Goal: Communication & Community: Answer question/provide support

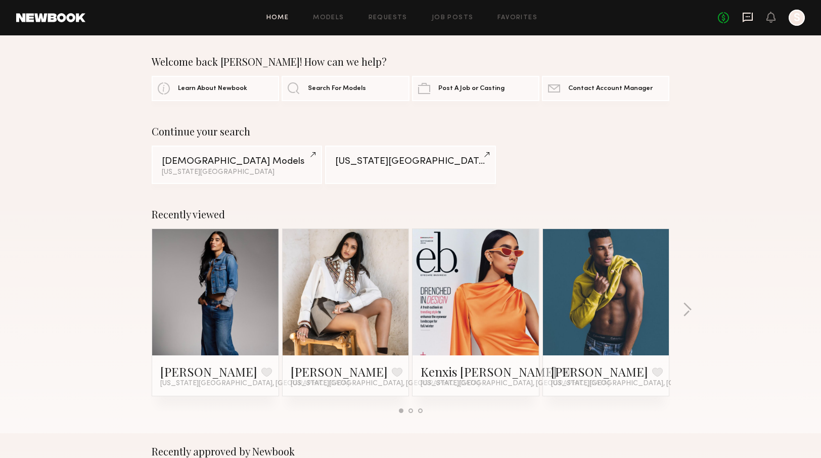
click at [748, 20] on icon at bounding box center [747, 18] width 10 height 10
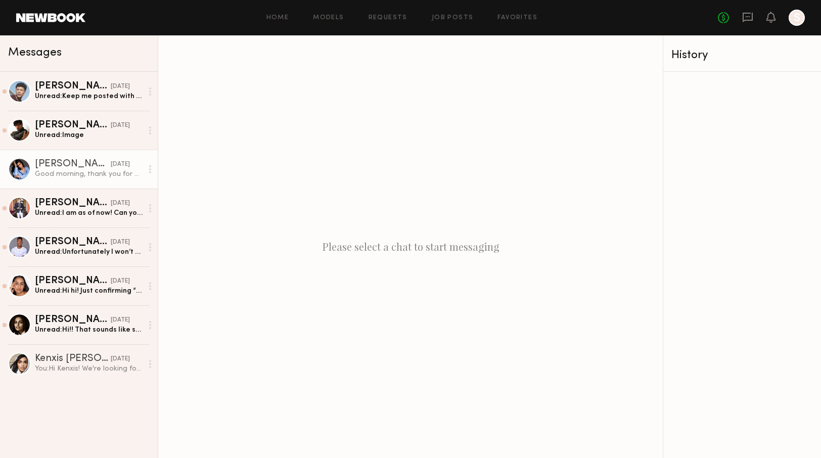
click at [75, 171] on div "Good morning, thank you for getting back to me. The project sounds amazing and …" at bounding box center [89, 174] width 108 height 10
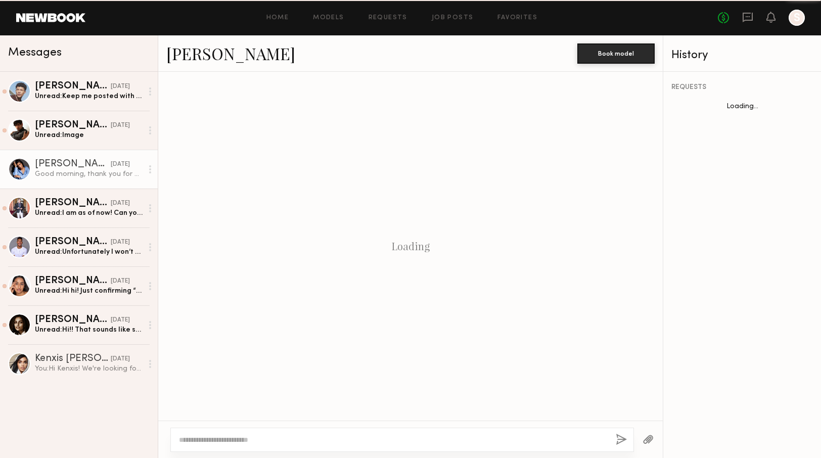
scroll to position [394, 0]
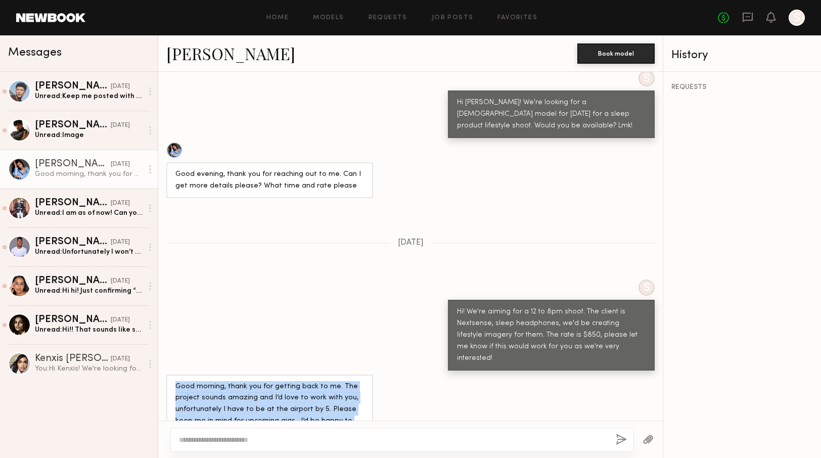
drag, startPoint x: 286, startPoint y: 402, endPoint x: 173, endPoint y: 354, distance: 122.5
click at [173, 374] on div "Good morning, thank you for getting back to me. The project sounds amazing and …" at bounding box center [269, 409] width 207 height 71
copy div "Good morning, thank you for getting back to me. The project sounds amazing and …"
click at [97, 95] on div "Unread: Keep me posted with details when available. Looking forward to working …" at bounding box center [89, 96] width 108 height 10
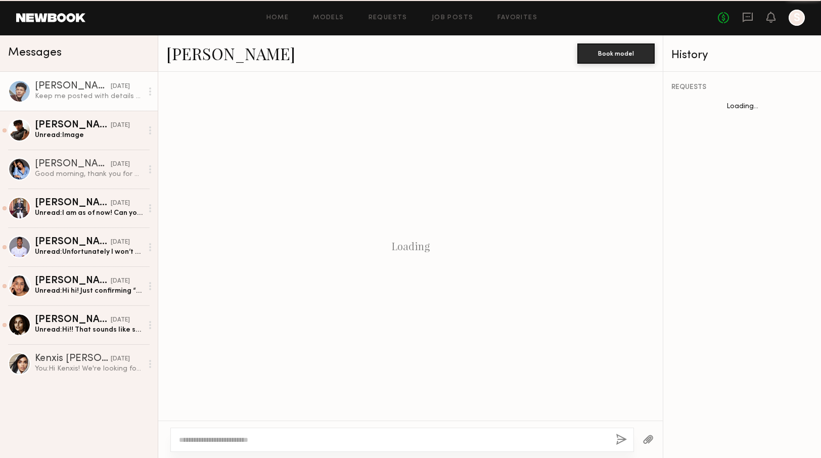
scroll to position [488, 0]
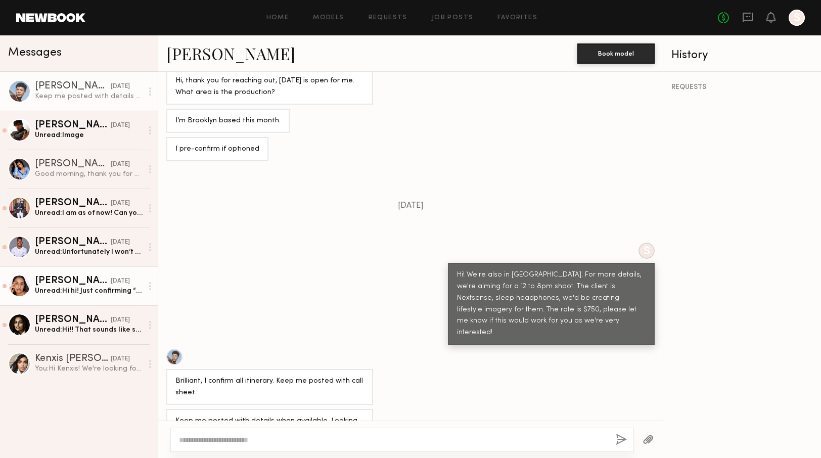
click at [83, 278] on div "Alysha H." at bounding box center [73, 281] width 76 height 10
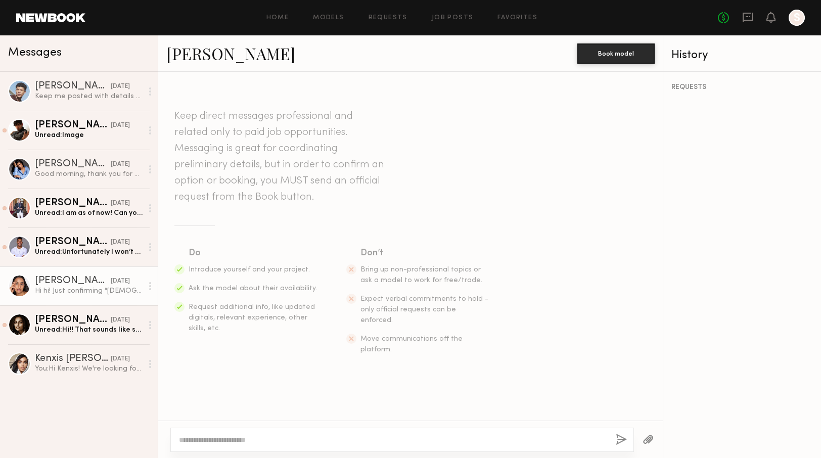
scroll to position [139, 0]
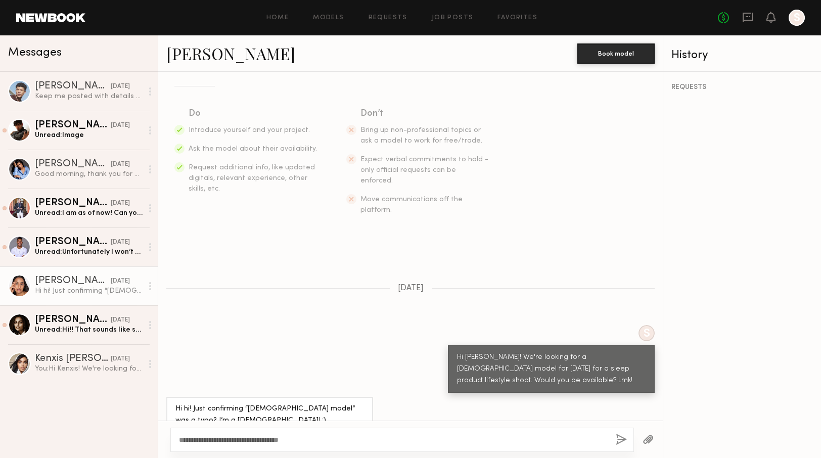
type textarea "**********"
click at [628, 441] on div "**********" at bounding box center [401, 439] width 463 height 24
click at [621, 439] on button "button" at bounding box center [620, 440] width 11 height 13
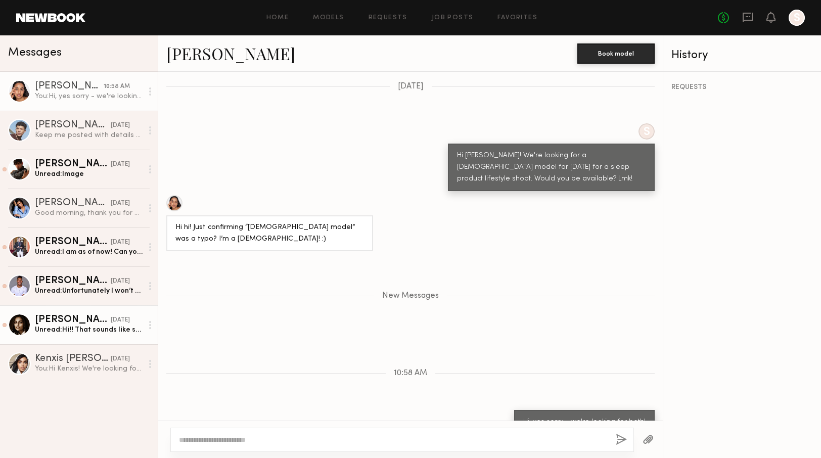
click at [61, 318] on div "Slesha P." at bounding box center [73, 320] width 76 height 10
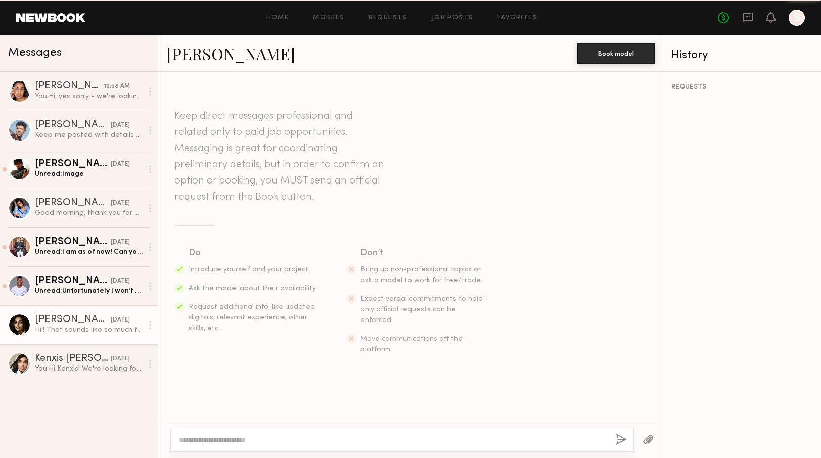
scroll to position [151, 0]
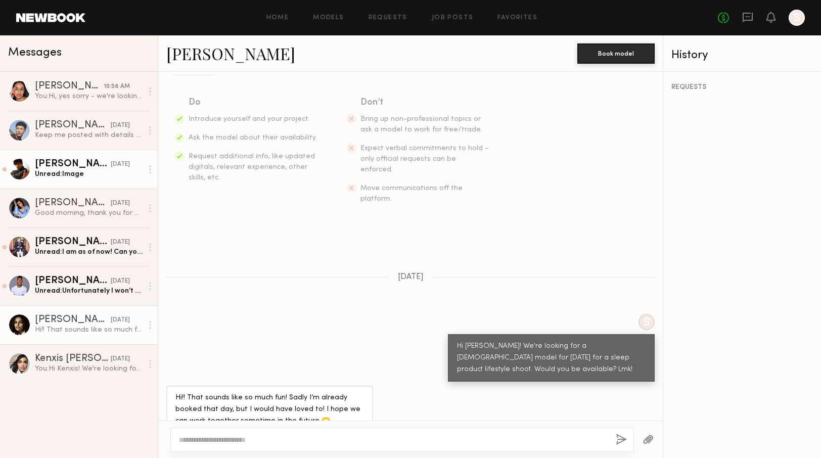
click at [74, 169] on div "Unread: Image" at bounding box center [89, 174] width 108 height 10
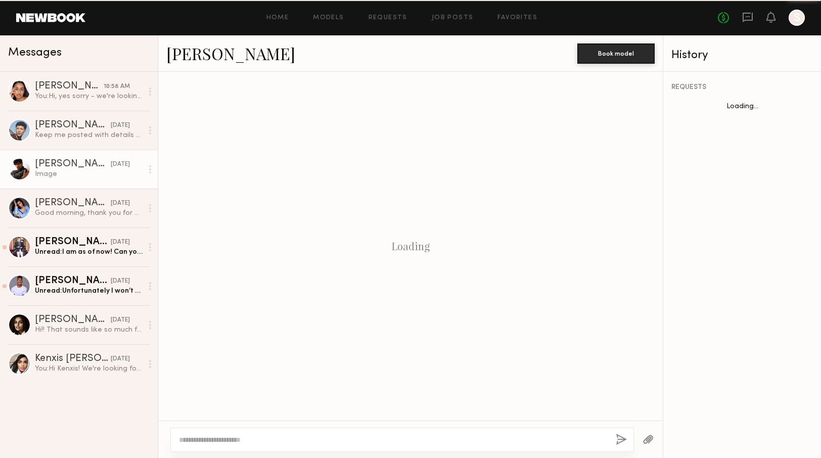
scroll to position [498, 0]
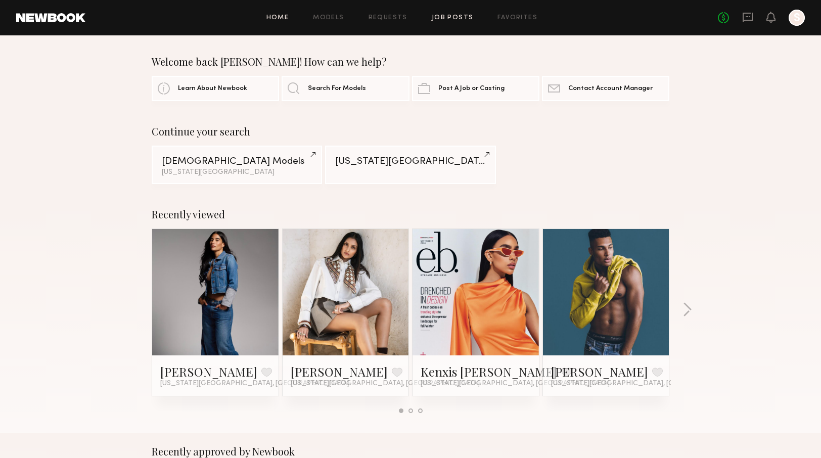
click at [448, 20] on link "Job Posts" at bounding box center [452, 18] width 42 height 7
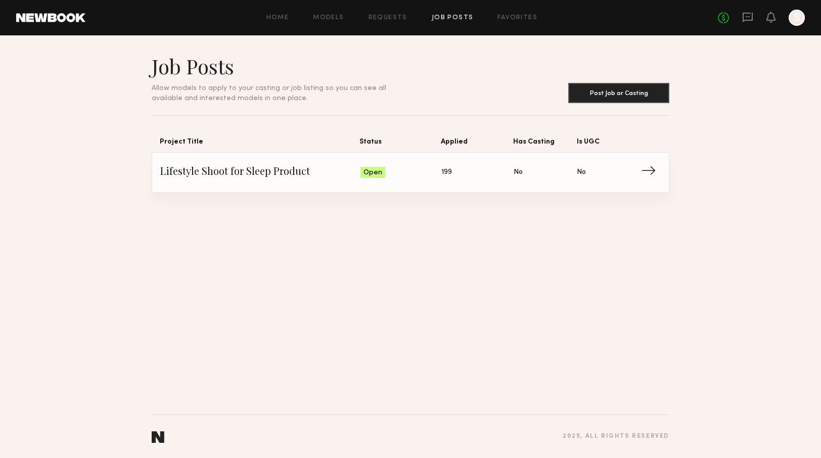
click at [649, 172] on span "→" at bounding box center [651, 172] width 21 height 15
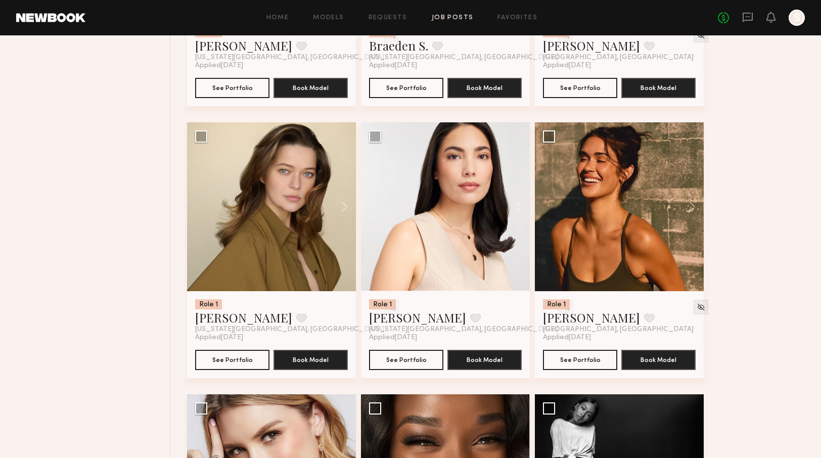
scroll to position [5789, 0]
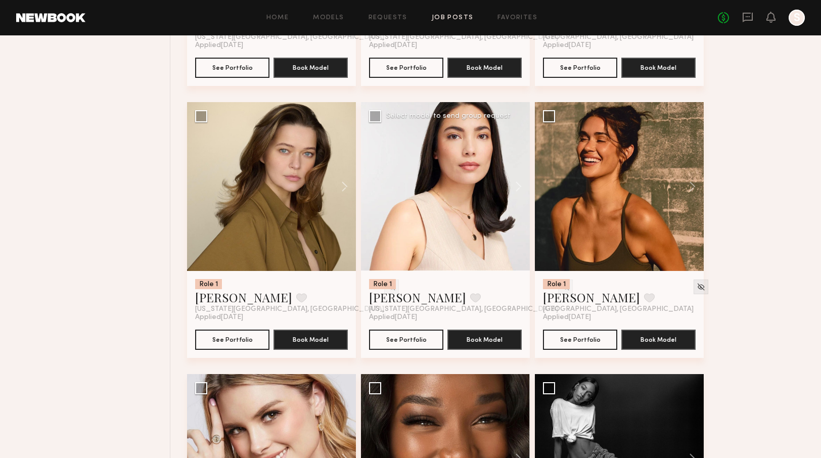
click at [419, 200] on div at bounding box center [445, 186] width 169 height 169
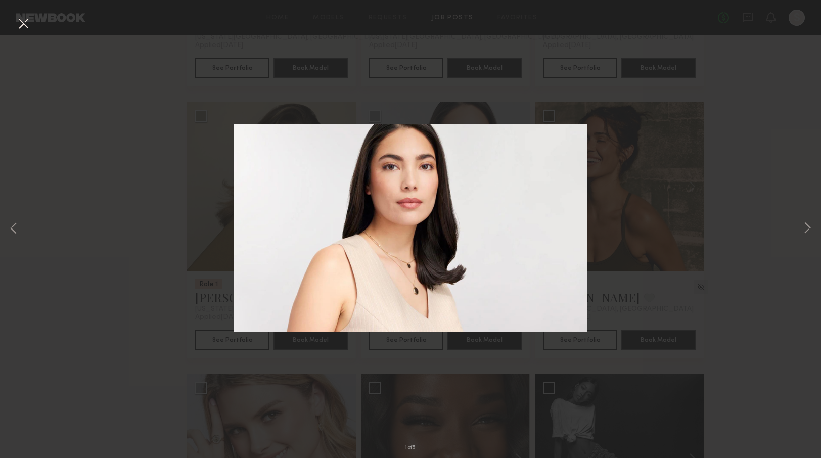
click at [627, 156] on div "1 of 5" at bounding box center [410, 229] width 821 height 458
click at [27, 24] on button at bounding box center [23, 24] width 16 height 18
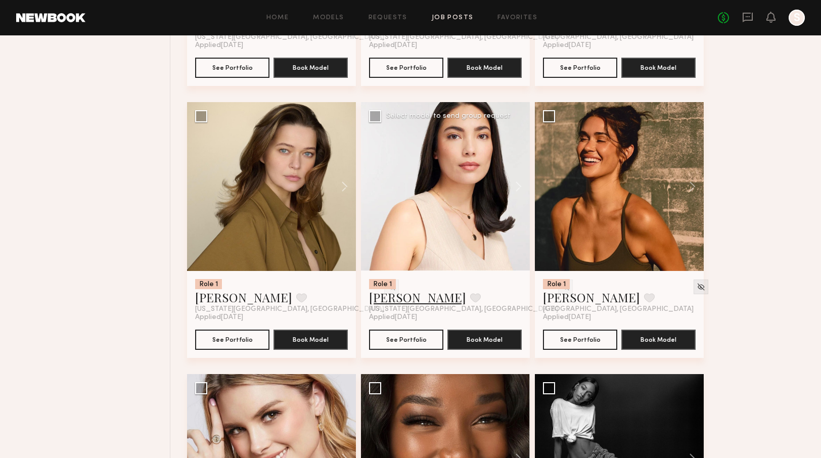
click at [404, 305] on link "[PERSON_NAME]" at bounding box center [417, 297] width 97 height 16
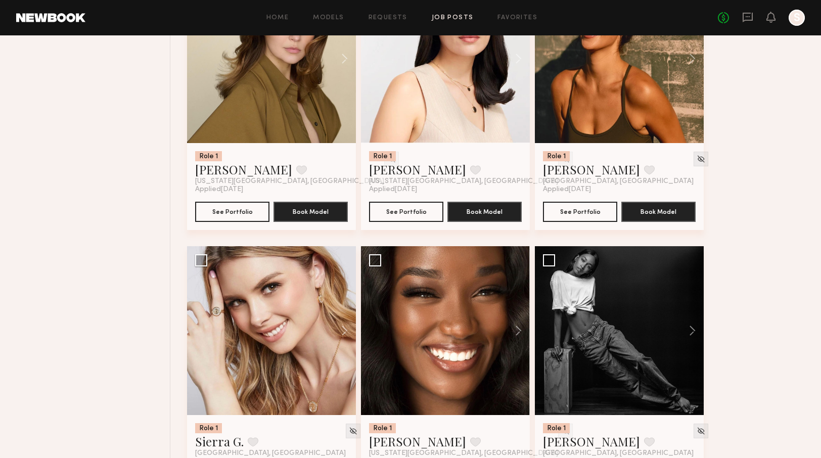
scroll to position [5915, 0]
